Goal: Task Accomplishment & Management: Complete application form

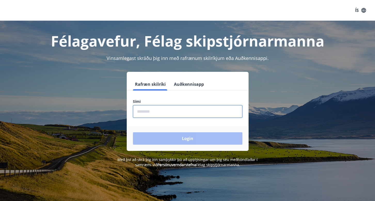
click at [165, 111] on input "phone" at bounding box center [188, 111] width 110 height 13
type input "********"
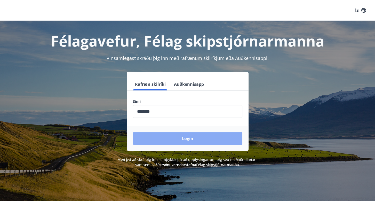
click at [169, 138] on button "Login" at bounding box center [188, 138] width 110 height 12
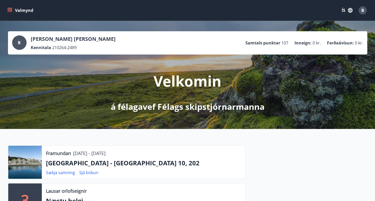
click at [8, 7] on button "Valmynd" at bounding box center [20, 10] width 29 height 9
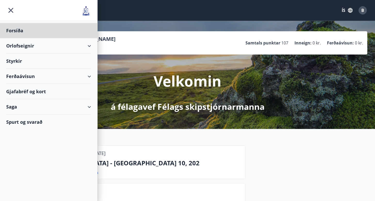
click at [19, 59] on div "Styrkir" at bounding box center [48, 60] width 85 height 15
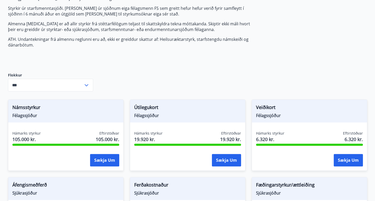
scroll to position [155, 0]
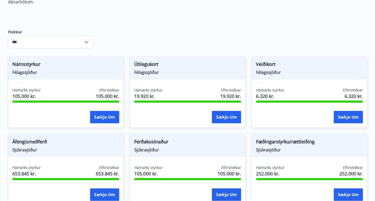
click at [87, 39] on icon at bounding box center [86, 42] width 6 height 6
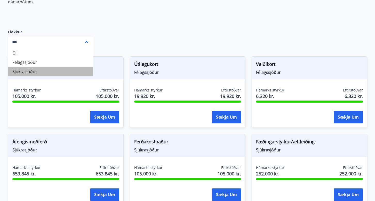
click at [37, 67] on li "Sjúkrasjóður" at bounding box center [50, 71] width 85 height 9
type input "**********"
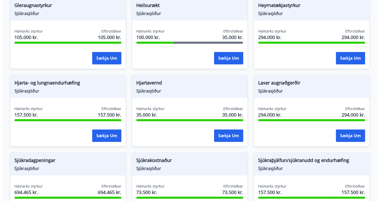
scroll to position [290, 0]
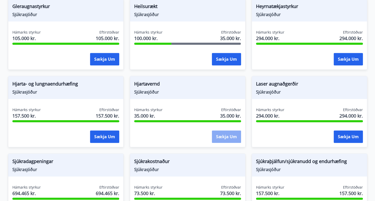
click at [225, 130] on button "Sækja um" at bounding box center [226, 136] width 29 height 12
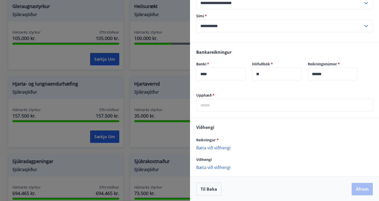
scroll to position [94, 0]
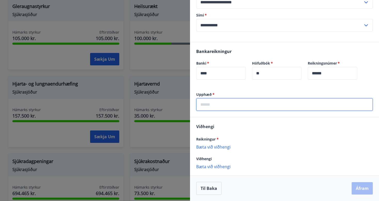
click at [215, 103] on input "text" at bounding box center [284, 104] width 177 height 13
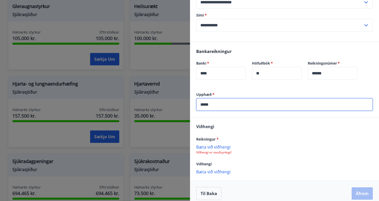
type input "*****"
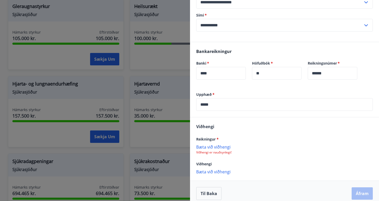
click at [216, 146] on p "Bæta við viðhengi" at bounding box center [284, 146] width 177 height 5
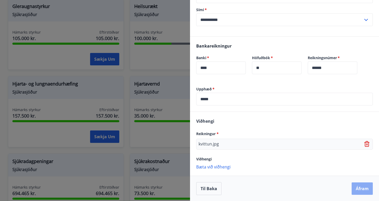
click at [361, 189] on button "Áfram" at bounding box center [362, 188] width 21 height 12
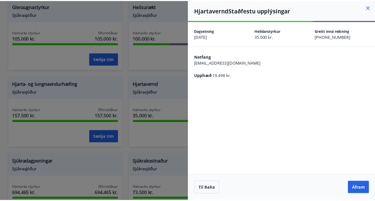
scroll to position [0, 0]
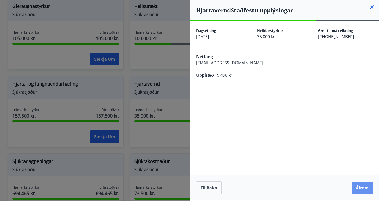
click at [361, 189] on button "Áfram" at bounding box center [362, 188] width 21 height 12
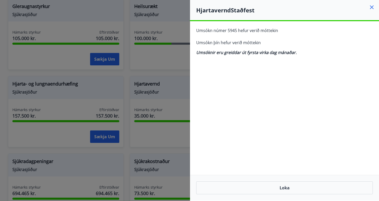
click at [372, 6] on icon at bounding box center [372, 7] width 4 height 4
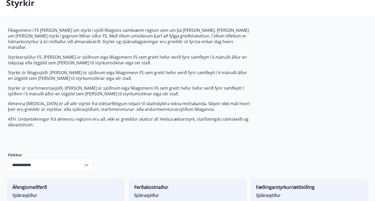
scroll to position [22, 0]
